Goal: Entertainment & Leisure: Consume media (video, audio)

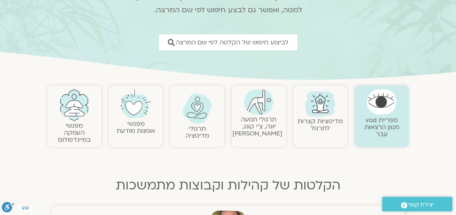
scroll to position [85, 0]
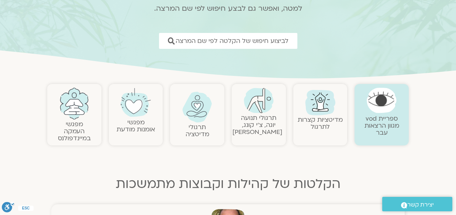
click at [71, 117] on img at bounding box center [74, 104] width 30 height 32
click at [77, 99] on img at bounding box center [74, 104] width 30 height 32
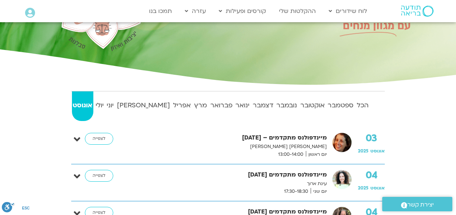
scroll to position [82, 0]
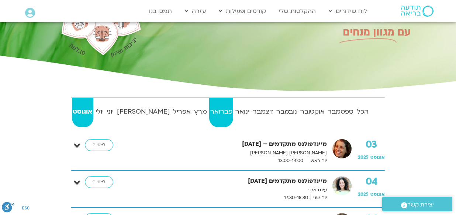
click at [209, 114] on strong "פברואר" at bounding box center [221, 111] width 24 height 11
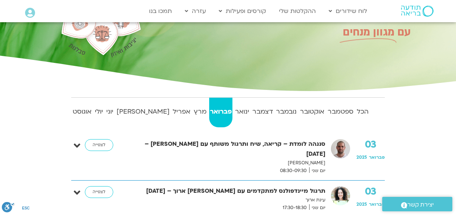
click at [345, 151] on img at bounding box center [340, 148] width 19 height 19
click at [273, 145] on strong "סנגהה לומדת – קריאה, שיח ותרגול משותף עם [PERSON_NAME] – [DATE]" at bounding box center [229, 149] width 194 height 20
click at [92, 144] on link "לצפייה" at bounding box center [99, 145] width 28 height 12
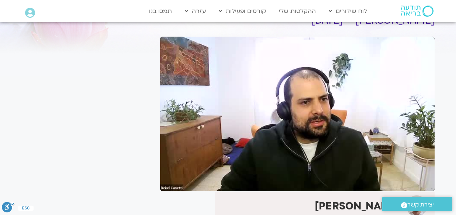
scroll to position [53, 0]
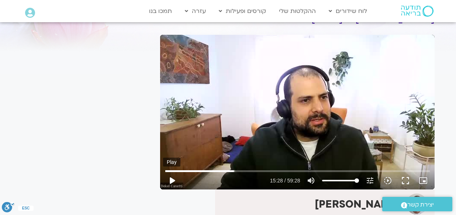
click at [174, 178] on button "play_arrow" at bounding box center [172, 180] width 18 height 18
type input "931.001489"
